Goal: Communication & Community: Answer question/provide support

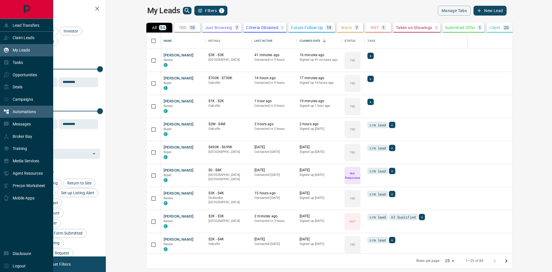
scroll to position [216, 439]
click at [10, 125] on div "Messages" at bounding box center [16, 123] width 27 height 9
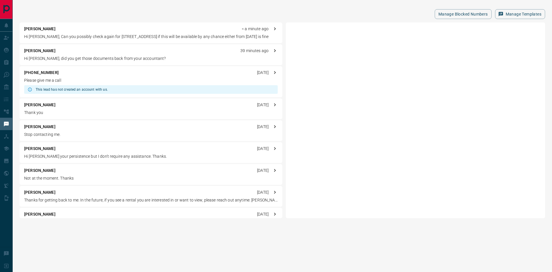
click at [107, 39] on p "Hi [PERSON_NAME], Can you possibly check again for [STREET_ADDRESS] if this wil…" at bounding box center [151, 37] width 254 height 6
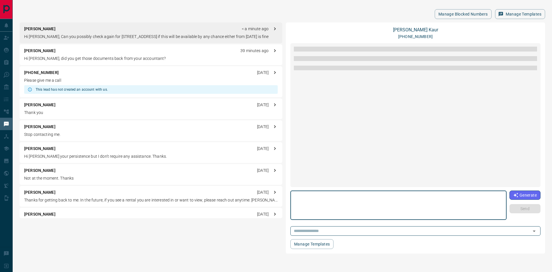
scroll to position [608, 0]
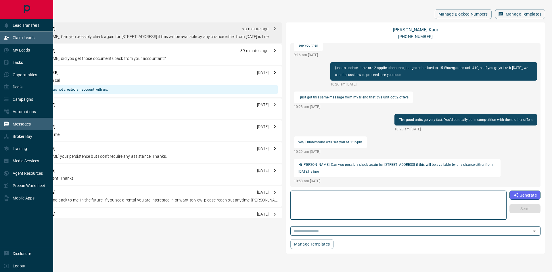
click at [8, 37] on icon at bounding box center [6, 38] width 5 height 4
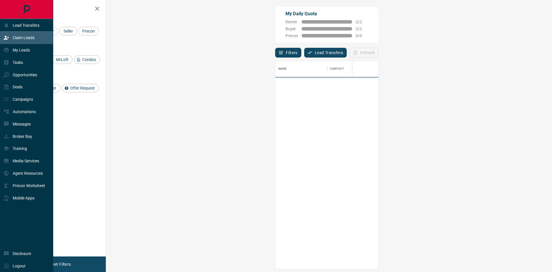
scroll to position [204, 429]
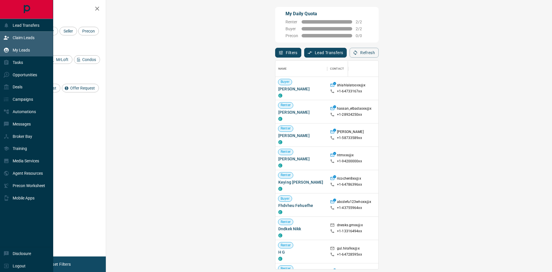
click at [3, 47] on div "My Leads" at bounding box center [26, 50] width 53 height 12
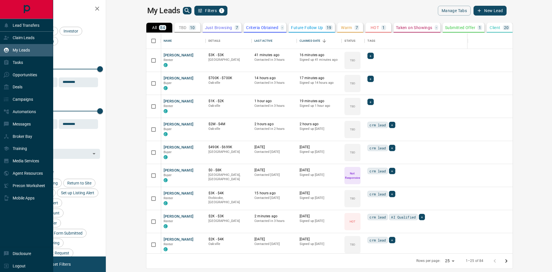
scroll to position [216, 439]
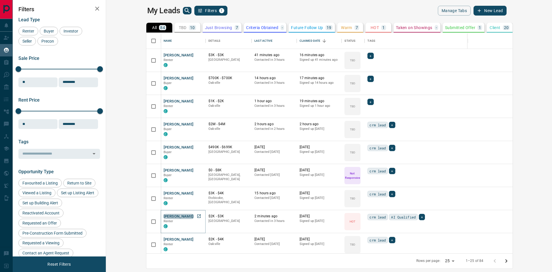
click at [164, 214] on button "[PERSON_NAME]" at bounding box center [179, 216] width 30 height 5
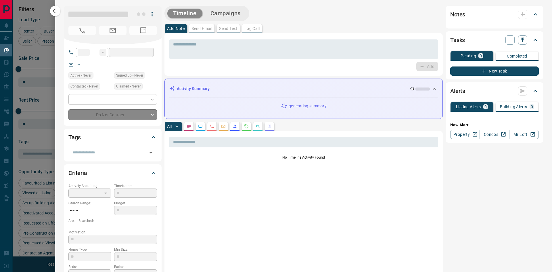
type input "**"
type input "**********"
type input "*"
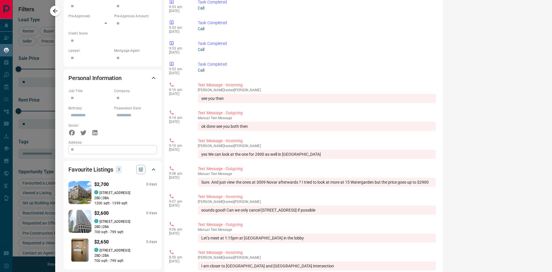
scroll to position [316, 0]
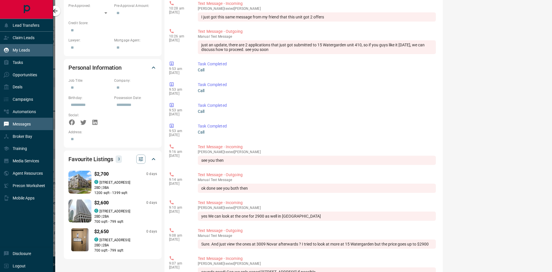
click at [17, 126] on p "Messages" at bounding box center [22, 124] width 18 height 5
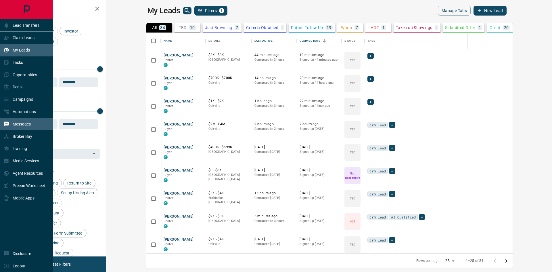
click at [8, 120] on div "Messages" at bounding box center [16, 123] width 27 height 9
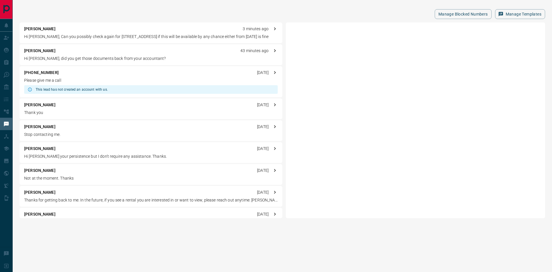
click at [78, 30] on div "[PERSON_NAME] 3 minutes ago" at bounding box center [151, 29] width 254 height 6
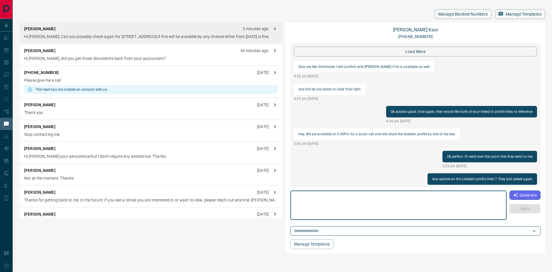
scroll to position [608, 0]
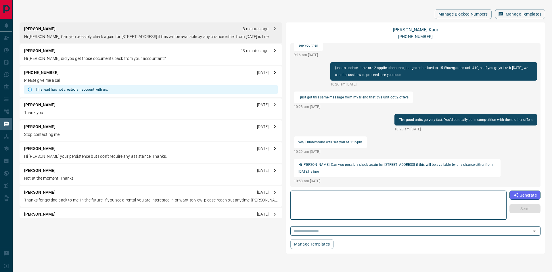
click at [331, 210] on textarea at bounding box center [398, 205] width 208 height 24
type textarea "**********"
click at [529, 211] on button "Send" at bounding box center [524, 208] width 31 height 9
